Goal: Find specific page/section: Find specific page/section

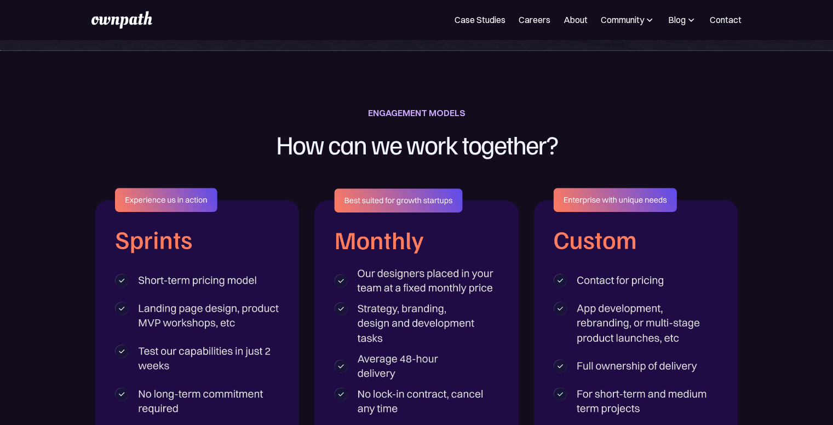
scroll to position [1658, 0]
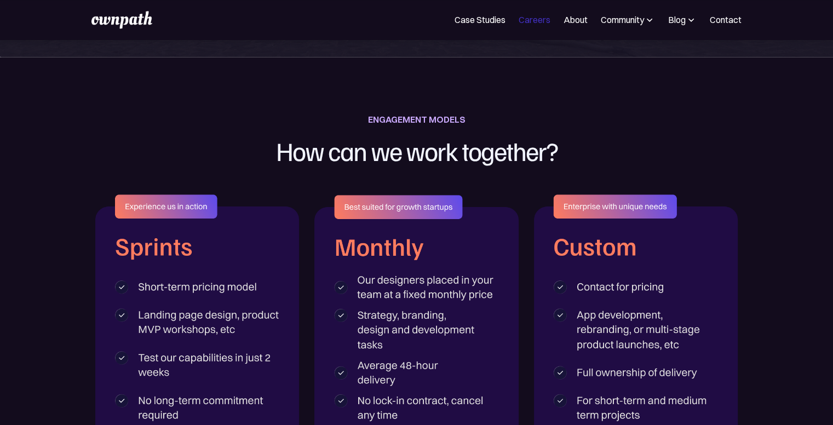
click at [531, 20] on link "Careers" at bounding box center [535, 19] width 32 height 13
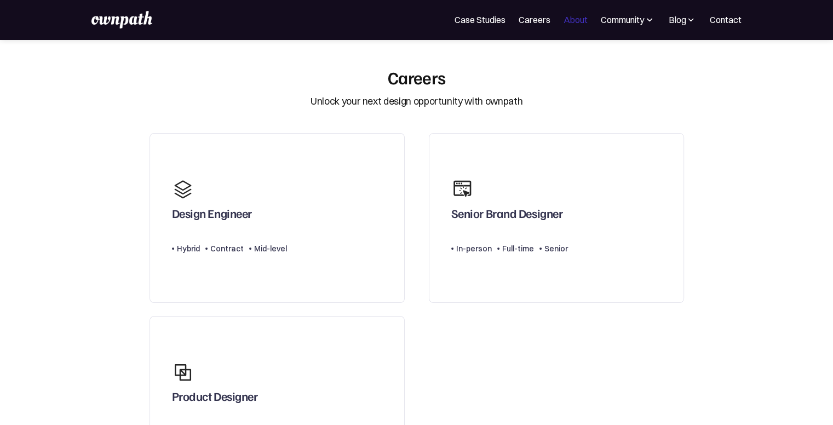
click at [573, 19] on link "About" at bounding box center [575, 19] width 24 height 13
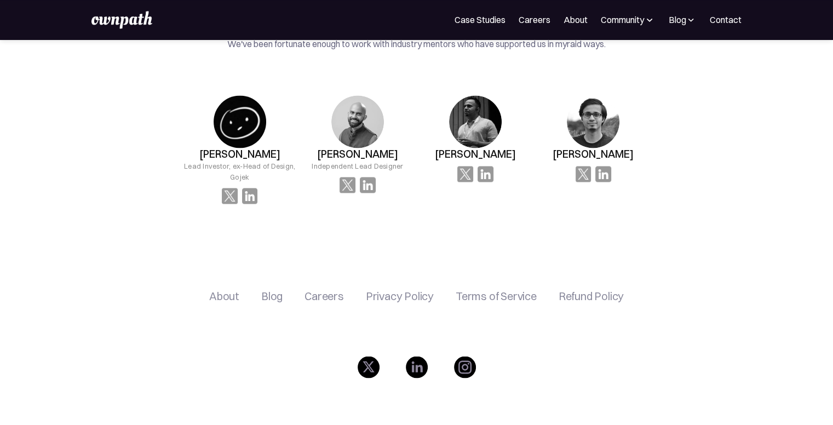
scroll to position [1838, 0]
click at [327, 290] on div "Careers" at bounding box center [323, 296] width 39 height 13
